Goal: Check status: Check status

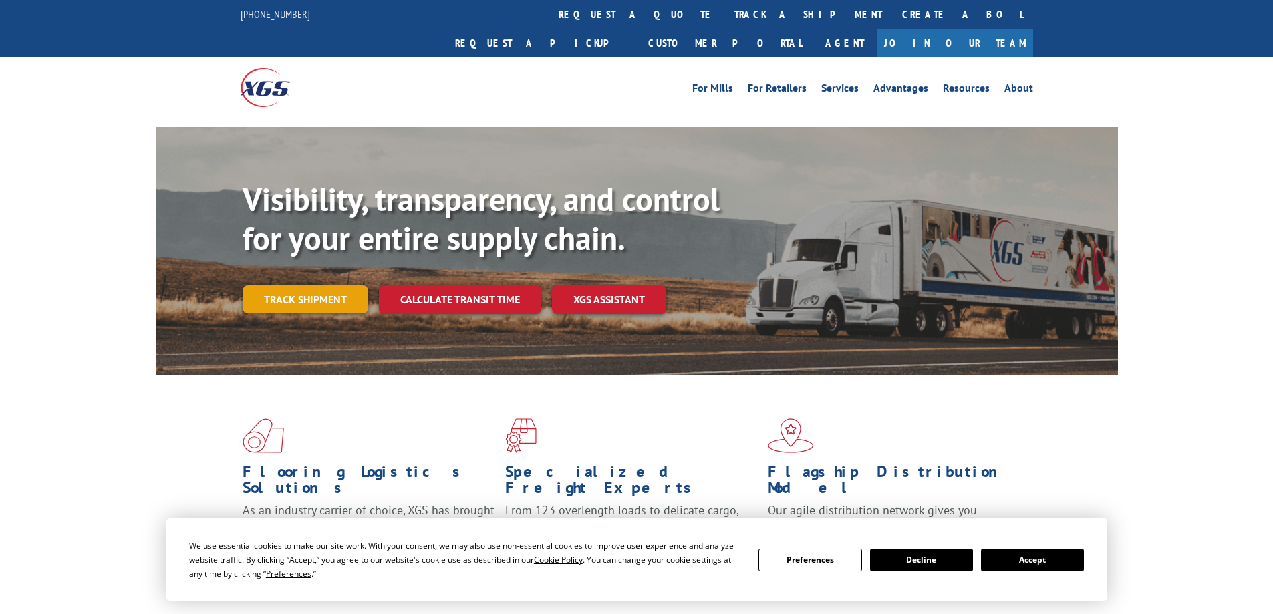
click at [344, 285] on link "Track shipment" at bounding box center [306, 299] width 126 height 28
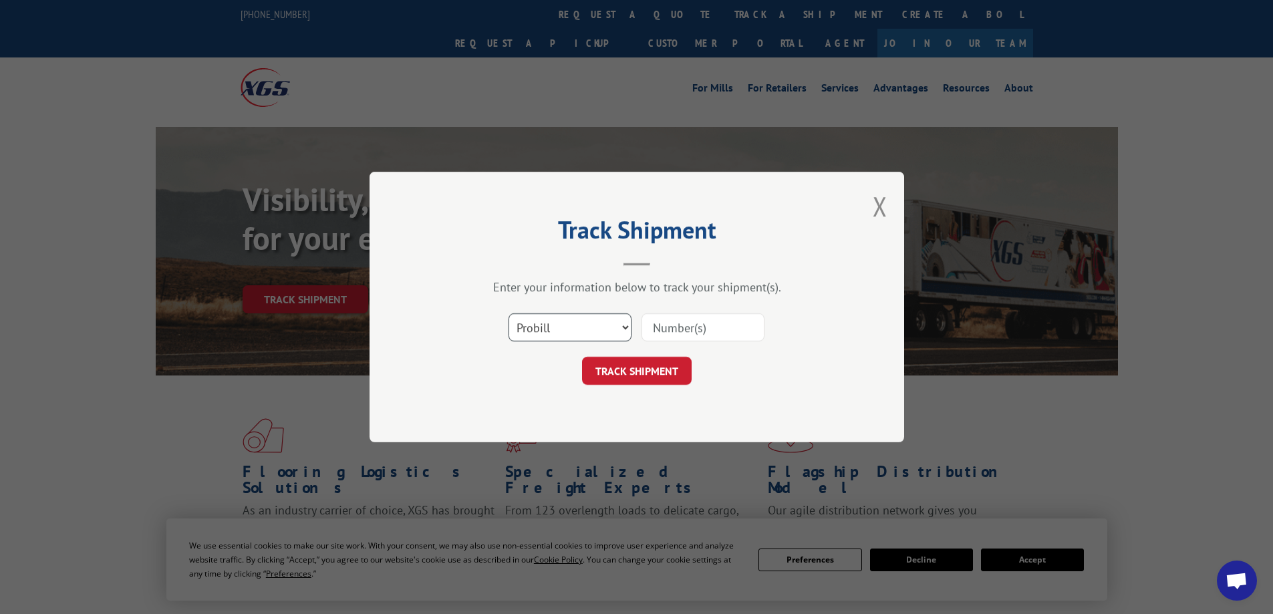
click at [593, 324] on select "Select category... Probill BOL PO" at bounding box center [570, 328] width 123 height 28
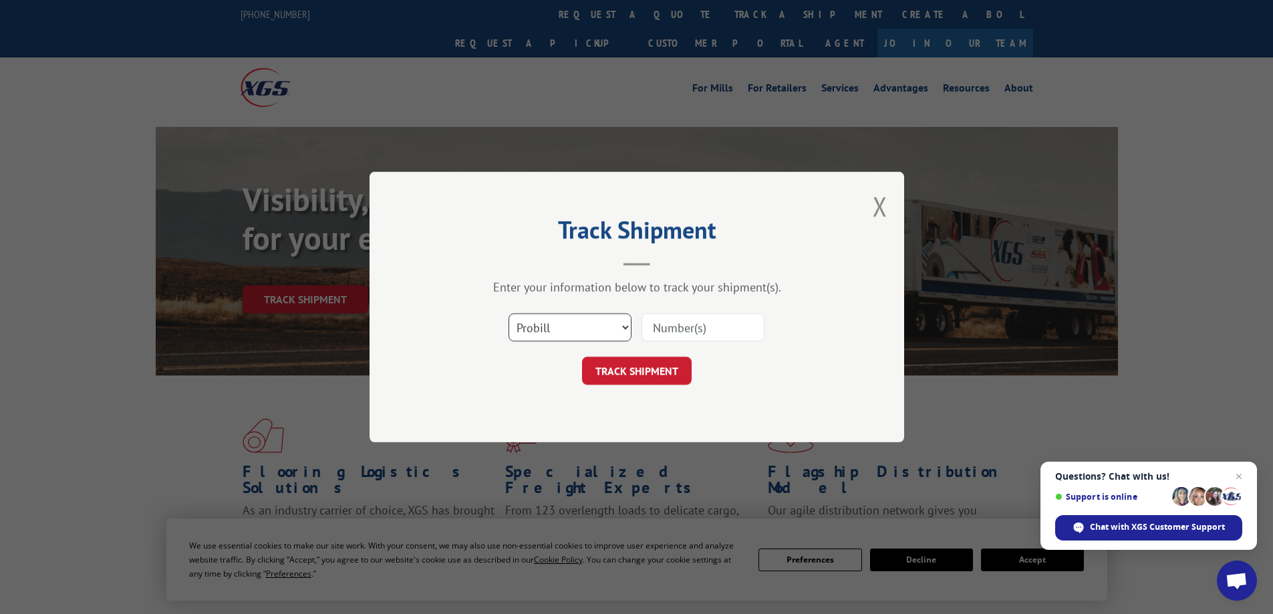
select select "bol"
click at [509, 314] on select "Select category... Probill BOL PO" at bounding box center [570, 328] width 123 height 28
click at [660, 322] on input at bounding box center [703, 328] width 123 height 28
click at [626, 324] on select "Select category... Probill BOL PO" at bounding box center [570, 328] width 123 height 28
click at [509, 314] on select "Select category... Probill BOL PO" at bounding box center [570, 328] width 123 height 28
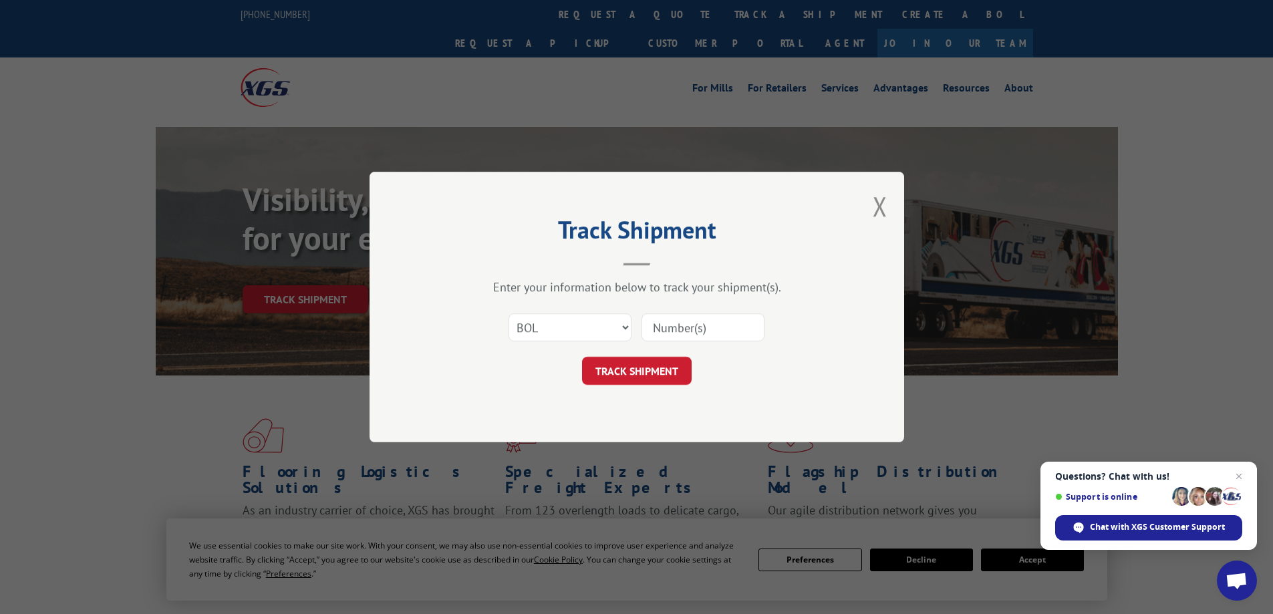
click at [721, 330] on input at bounding box center [703, 328] width 123 height 28
type input "17612652"
click at [658, 364] on button "TRACK SHIPMENT" at bounding box center [637, 371] width 110 height 28
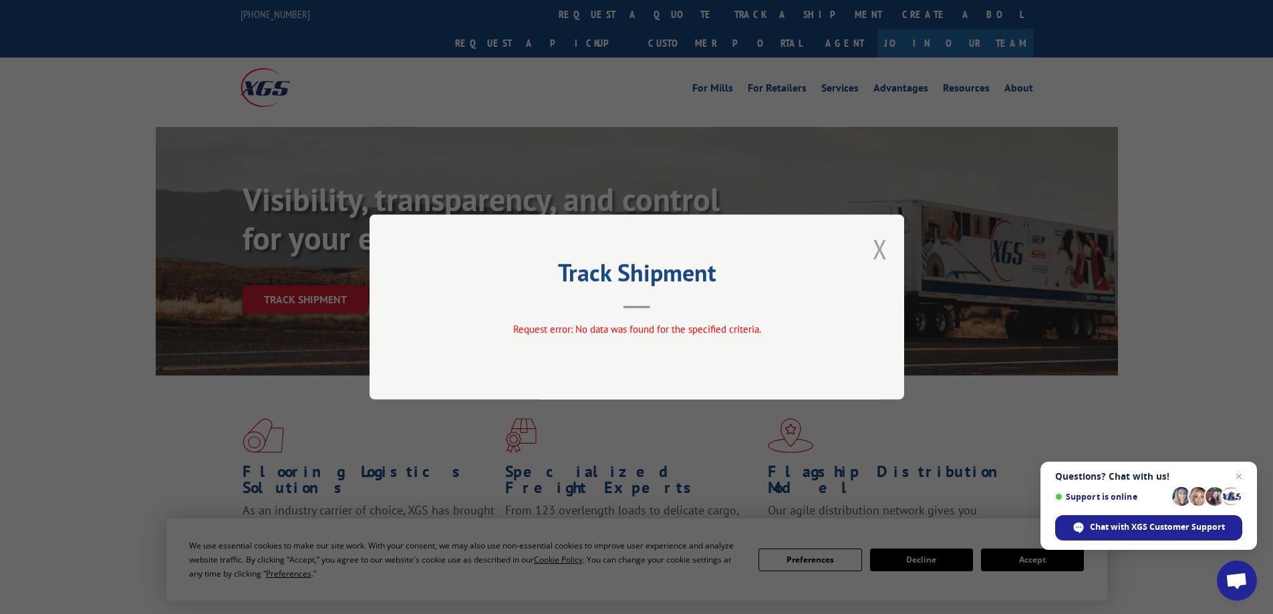
click at [881, 250] on button "Close modal" at bounding box center [880, 248] width 15 height 35
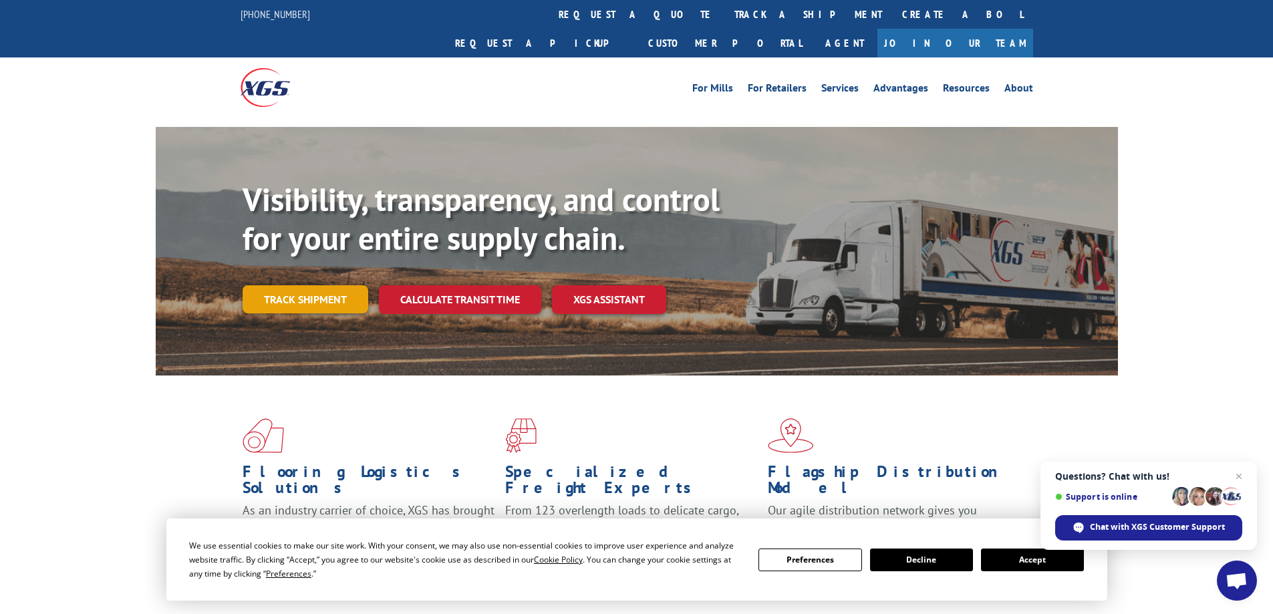
click at [350, 285] on link "Track shipment" at bounding box center [306, 299] width 126 height 28
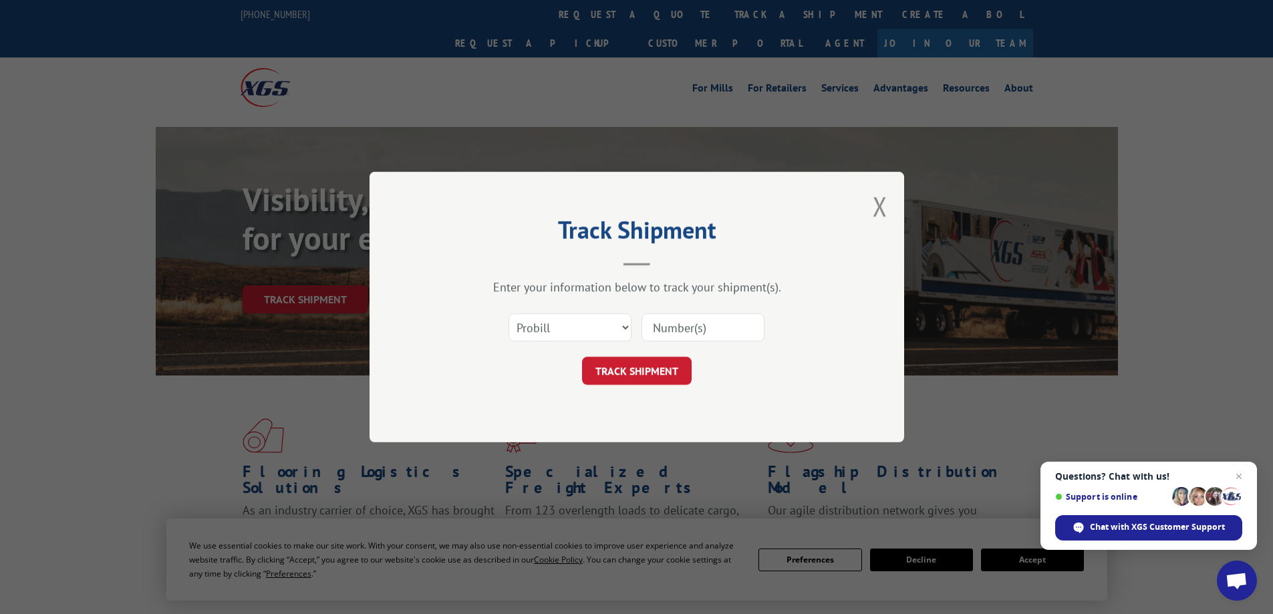
click at [731, 330] on input at bounding box center [703, 328] width 123 height 28
type input "1"
type input "17912652"
click at [674, 362] on button "TRACK SHIPMENT" at bounding box center [637, 371] width 110 height 28
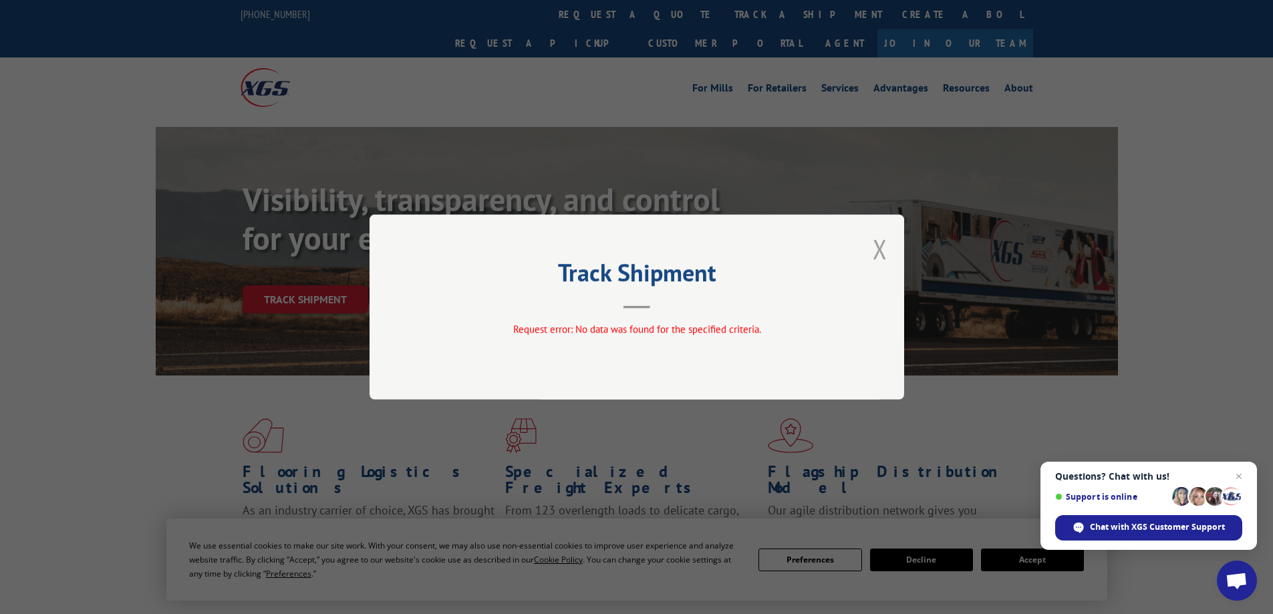
click at [885, 245] on button "Close modal" at bounding box center [880, 248] width 15 height 35
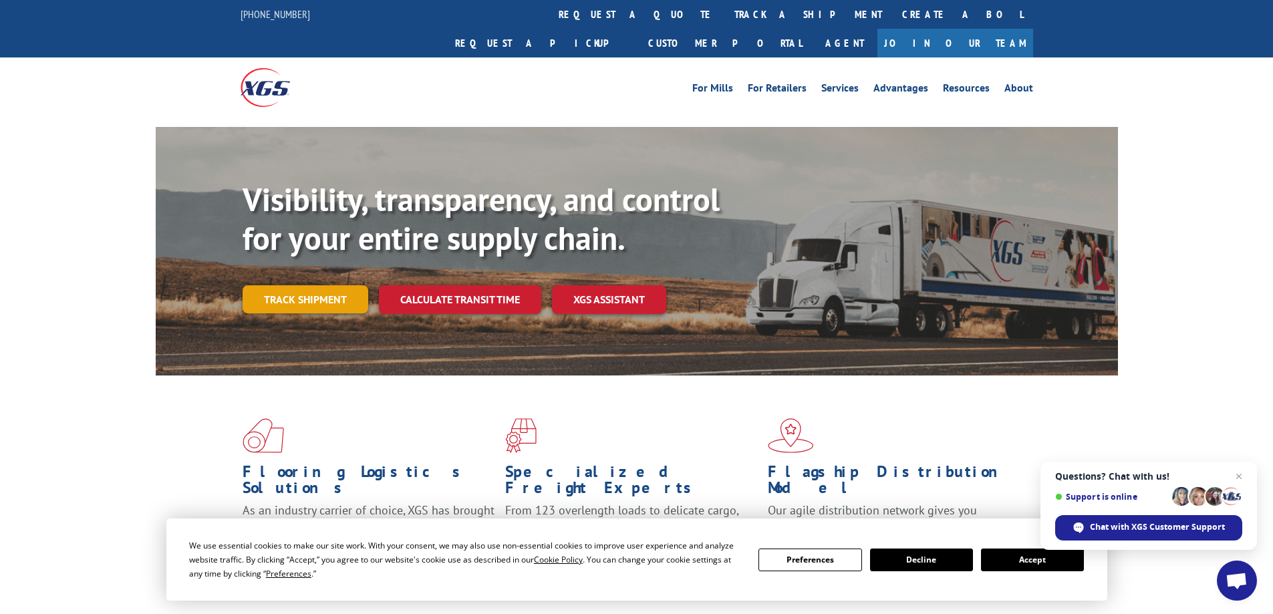
click at [334, 285] on link "Track shipment" at bounding box center [306, 299] width 126 height 28
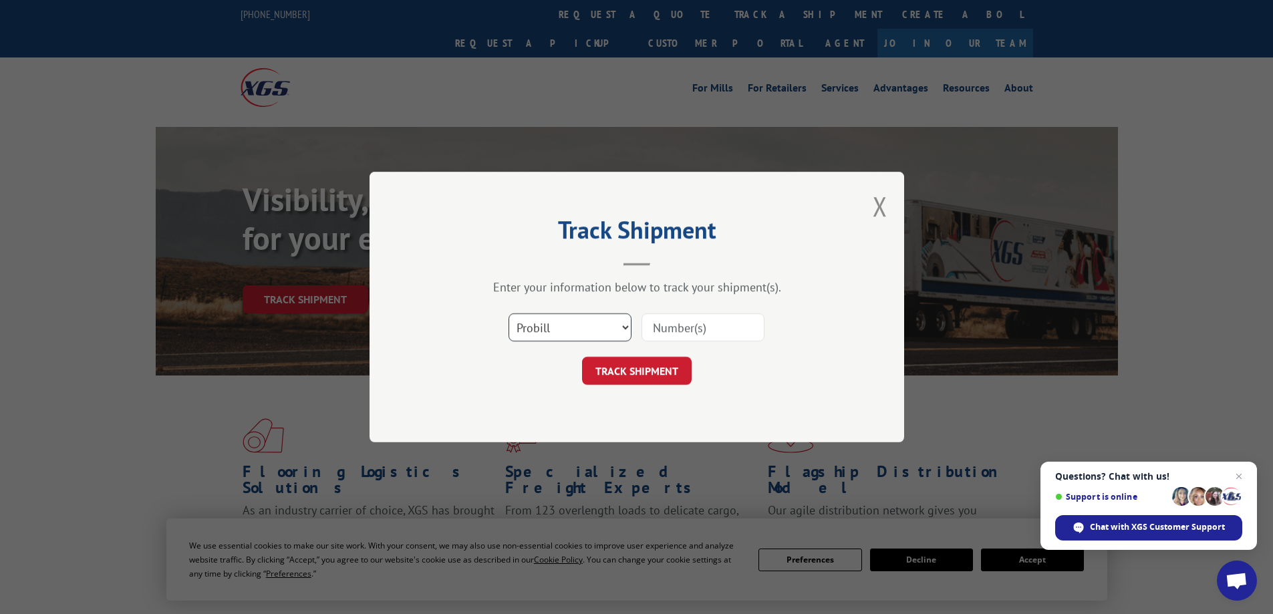
click at [625, 326] on select "Select category... Probill BOL PO" at bounding box center [570, 328] width 123 height 28
select select "bol"
click at [509, 314] on select "Select category... Probill BOL PO" at bounding box center [570, 328] width 123 height 28
click at [743, 328] on input at bounding box center [703, 328] width 123 height 28
type input "289922378"
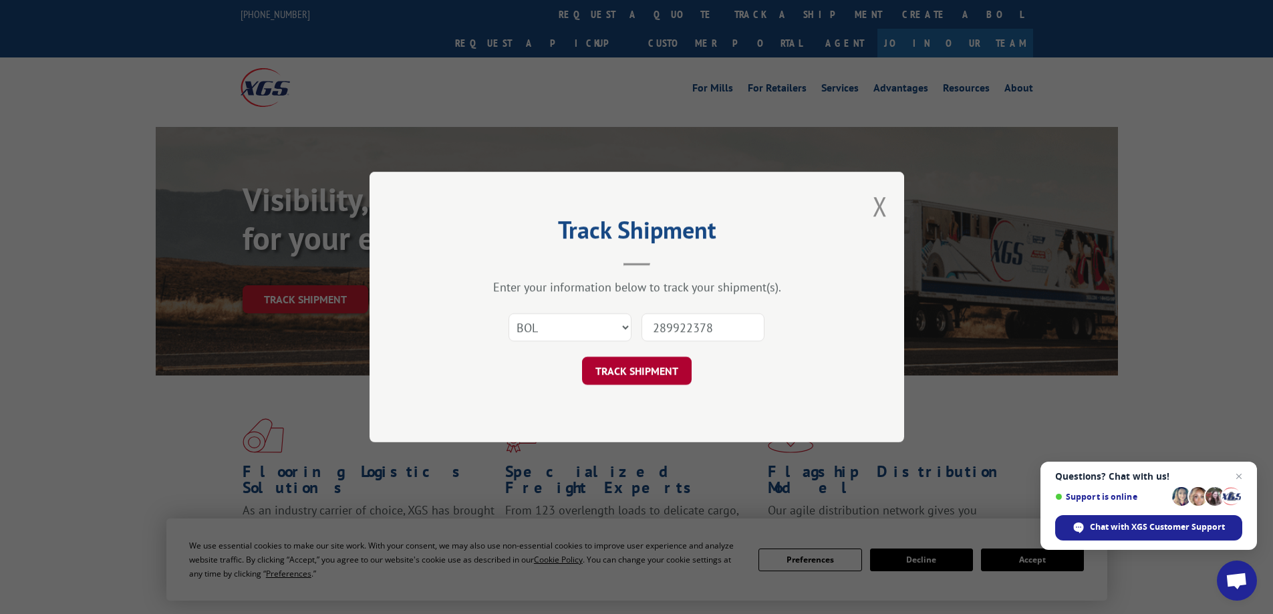
click at [670, 364] on button "TRACK SHIPMENT" at bounding box center [637, 371] width 110 height 28
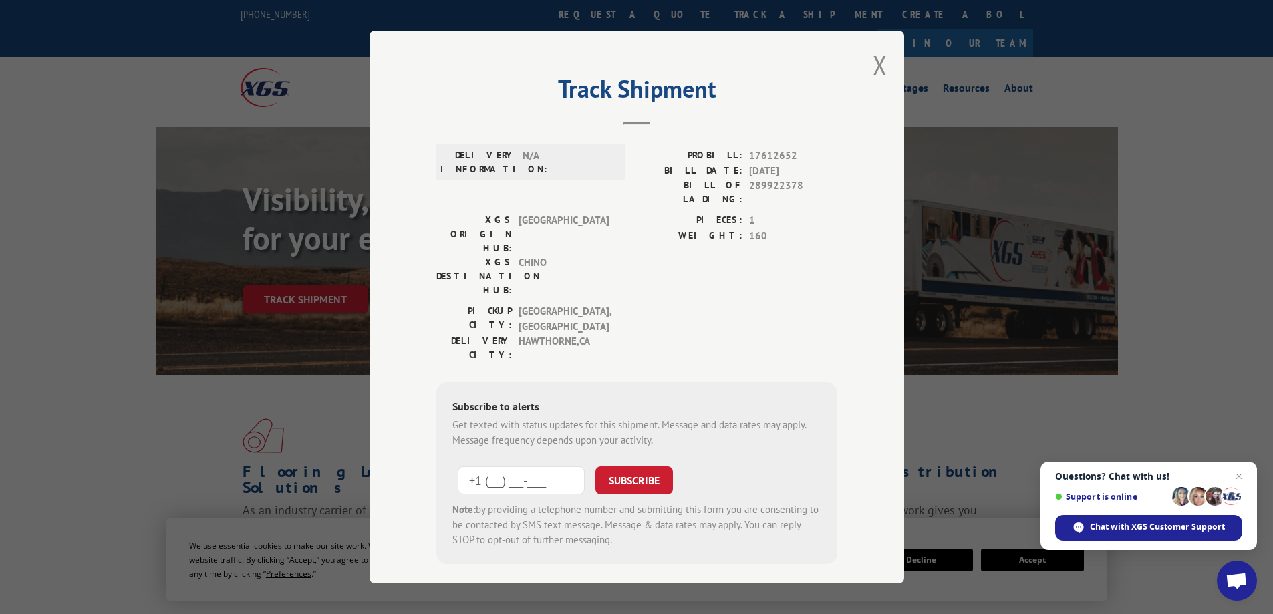
click at [553, 467] on input "+1 (___) ___-____" at bounding box center [521, 481] width 127 height 28
type input "+1 (832) 630-9171"
click at [653, 467] on button "SUBSCRIBE" at bounding box center [635, 481] width 78 height 28
click at [646, 467] on button "SUBSCRIBE" at bounding box center [635, 481] width 78 height 28
click at [874, 59] on button "Close modal" at bounding box center [880, 64] width 15 height 35
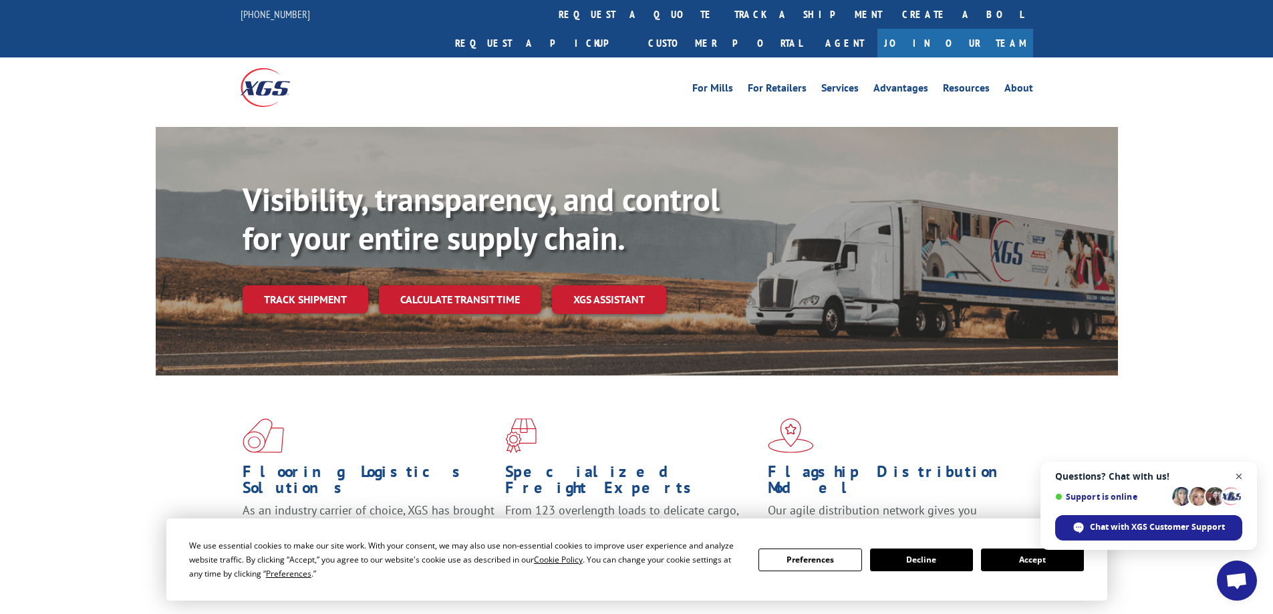
click at [1238, 471] on span "Close chat" at bounding box center [1239, 477] width 17 height 17
